Goal: Check status: Check status

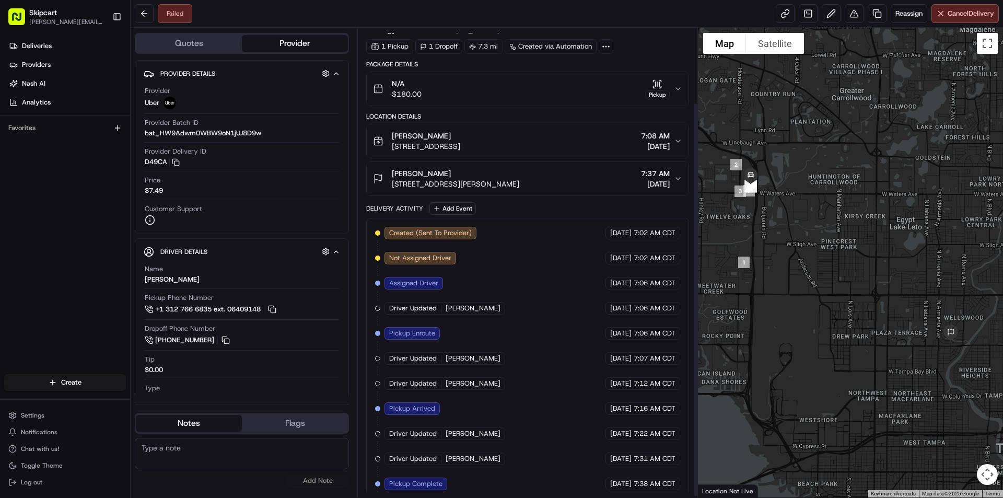
scroll to position [90, 0]
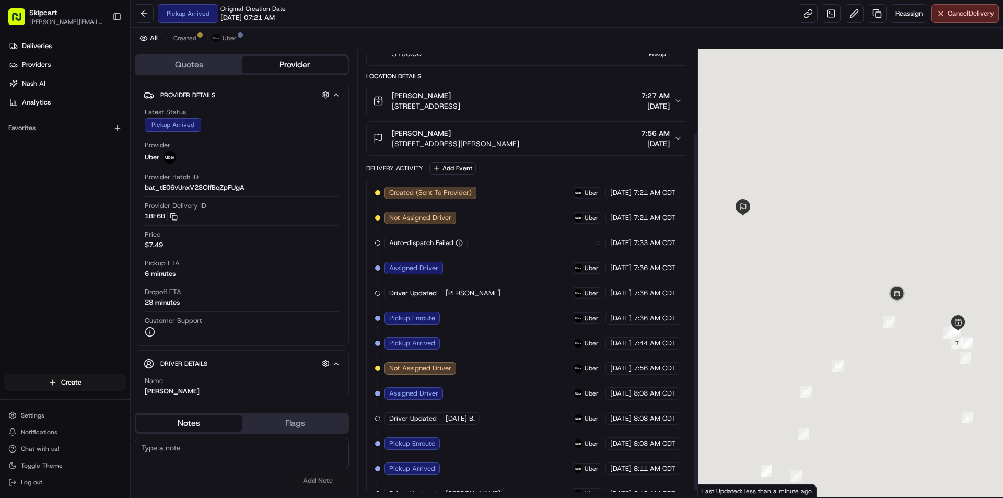
scroll to position [112, 0]
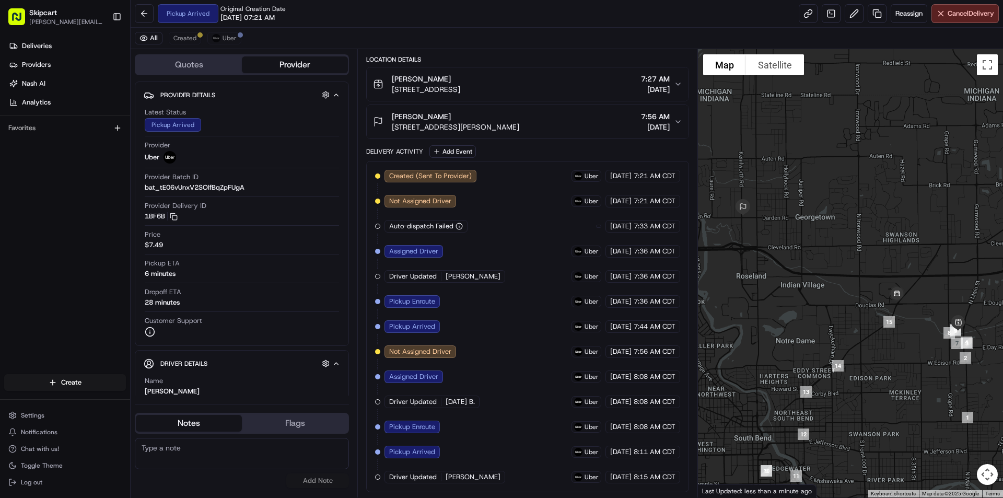
click at [181, 30] on div "All Created Uber" at bounding box center [567, 38] width 872 height 21
click at [191, 39] on span "Created" at bounding box center [184, 38] width 23 height 8
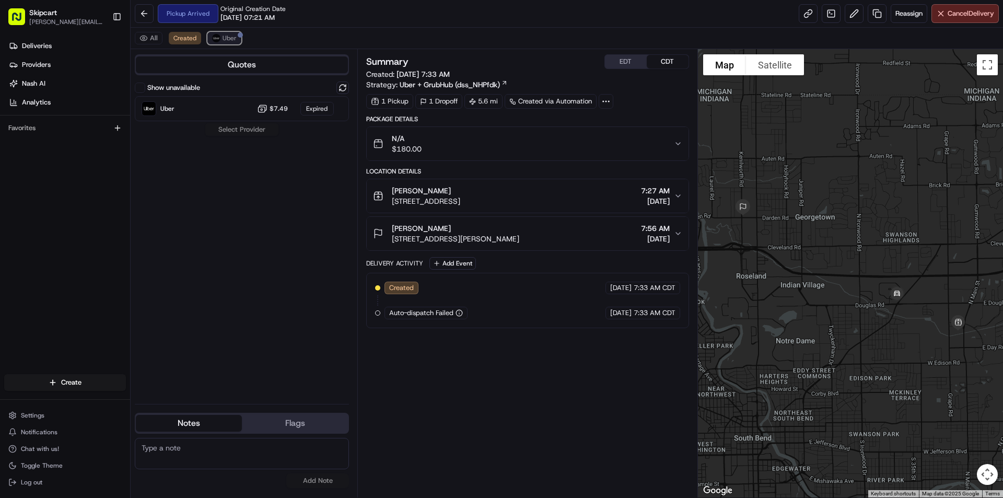
click at [233, 40] on span "Uber" at bounding box center [229, 38] width 14 height 8
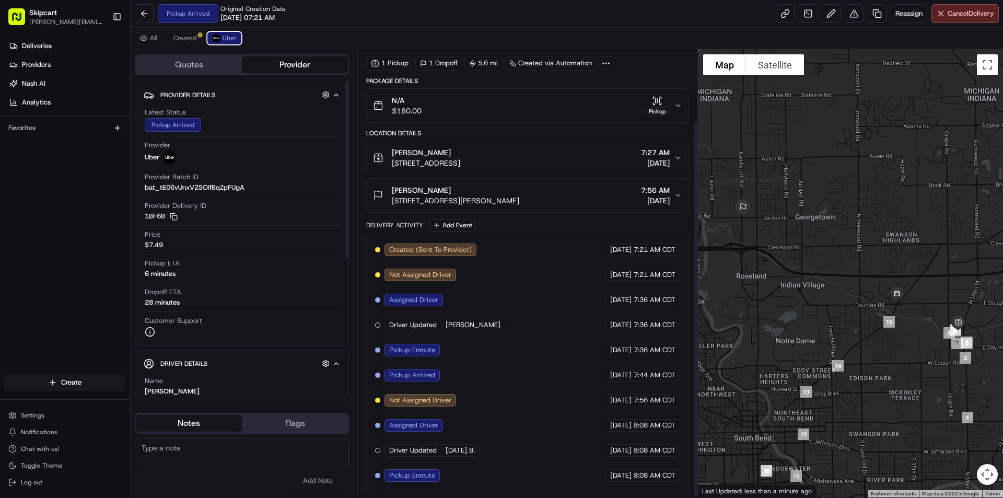
scroll to position [87, 0]
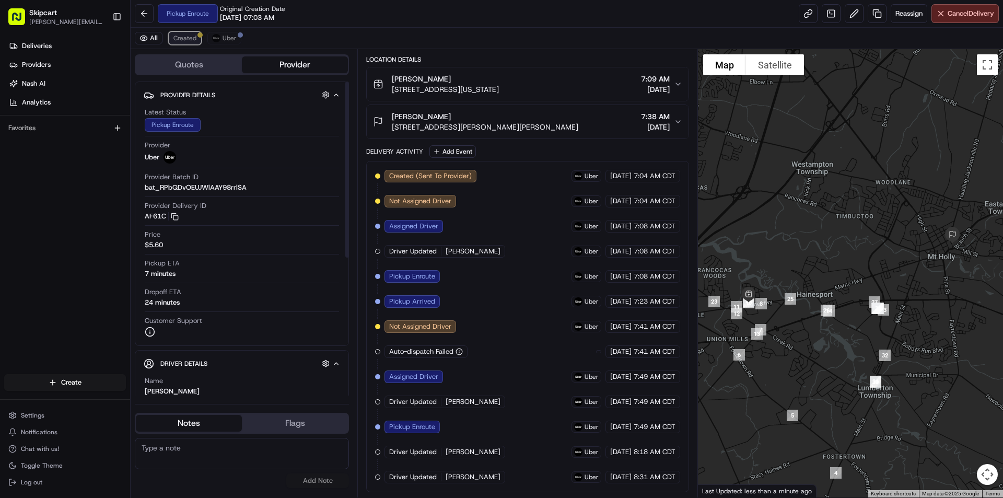
click at [191, 39] on span "Created" at bounding box center [184, 38] width 23 height 8
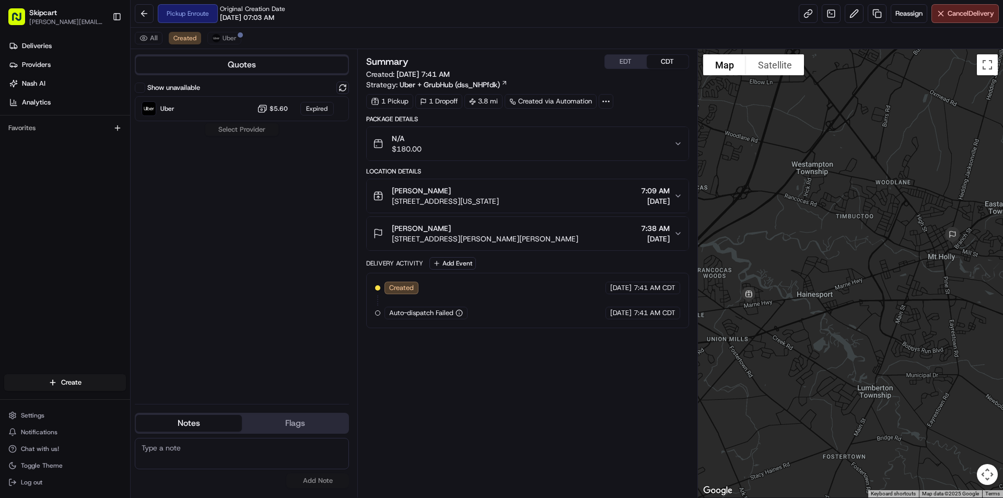
click at [253, 36] on div "All Created Uber" at bounding box center [567, 38] width 872 height 21
click at [238, 33] on div at bounding box center [240, 34] width 5 height 5
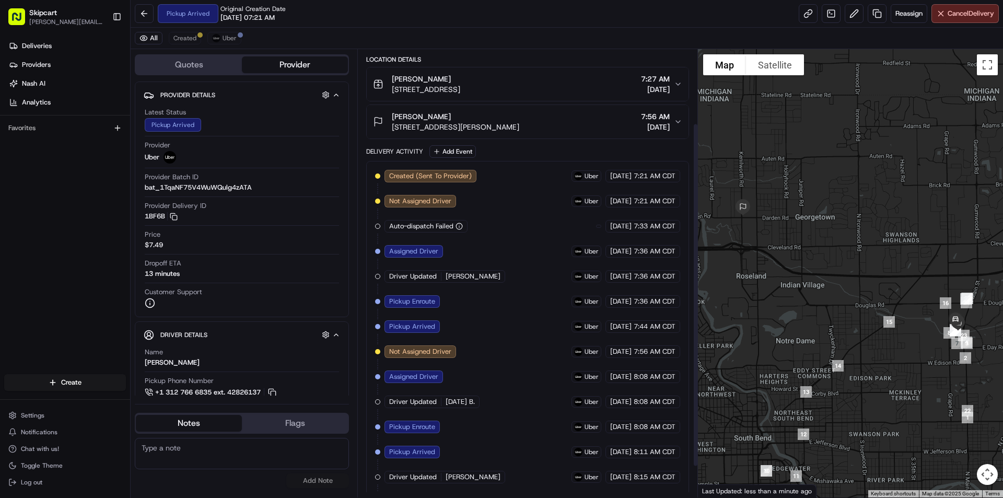
scroll to position [137, 0]
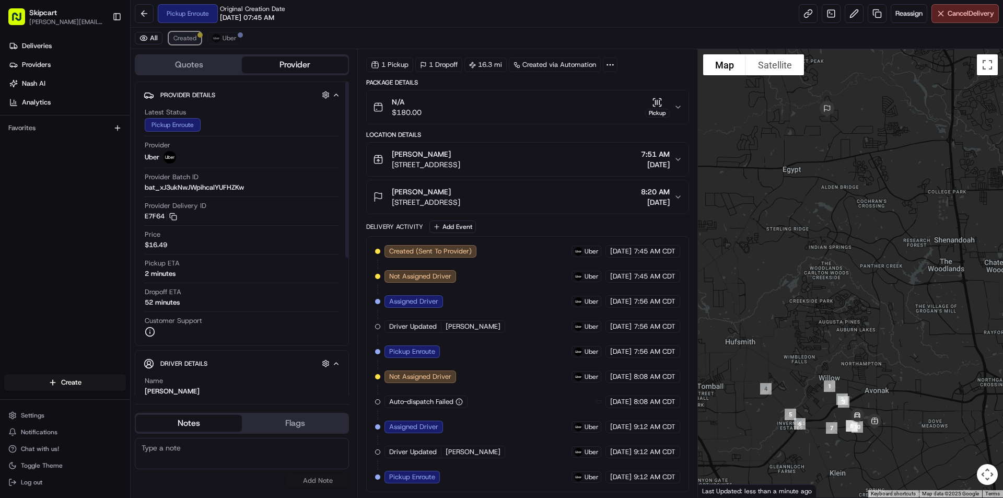
click at [199, 40] on button "Created" at bounding box center [185, 38] width 32 height 13
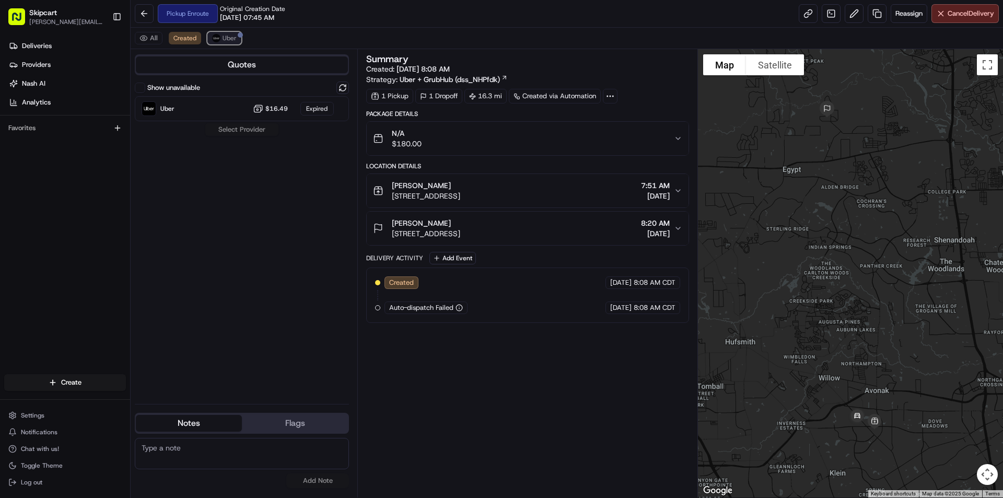
click at [218, 40] on img at bounding box center [216, 38] width 8 height 8
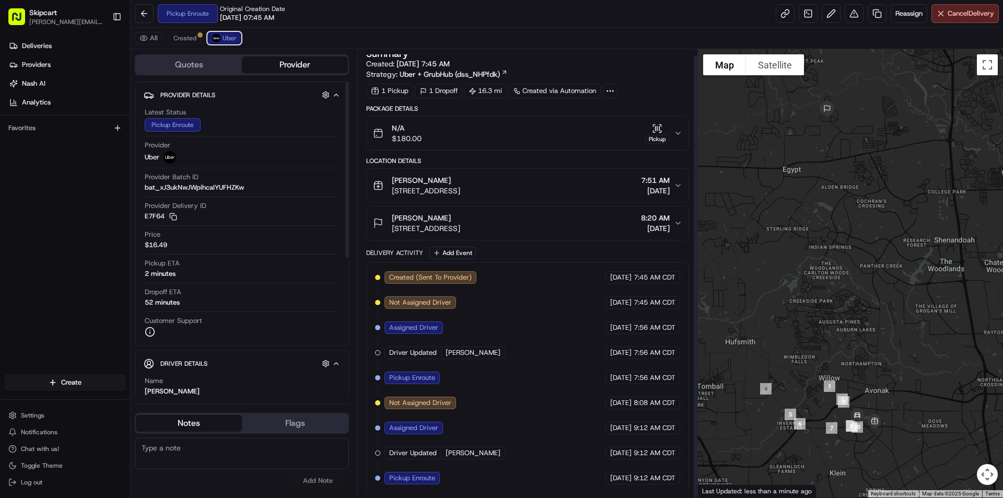
scroll to position [6, 0]
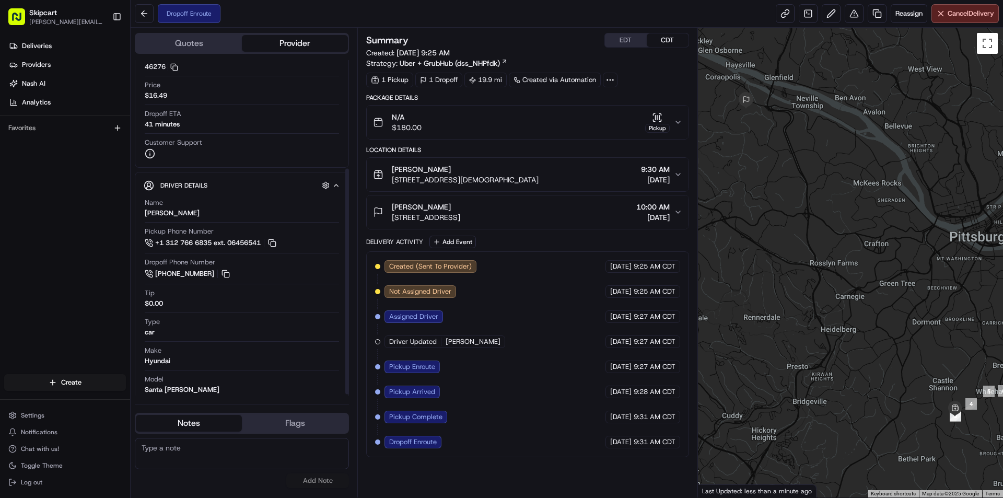
scroll to position [162, 0]
